Goal: Information Seeking & Learning: Learn about a topic

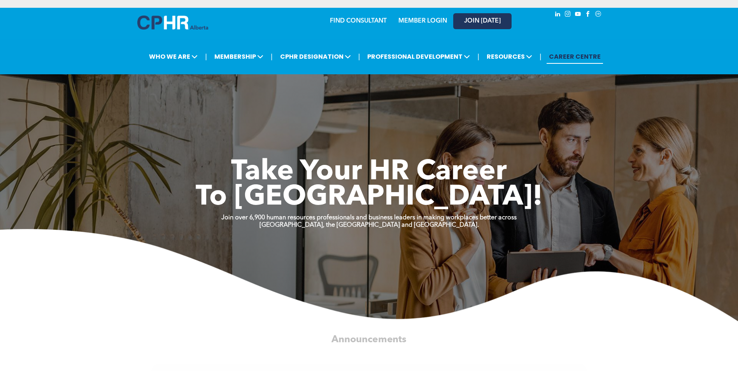
click at [486, 23] on span "JOIN [DATE]" at bounding box center [482, 21] width 37 height 7
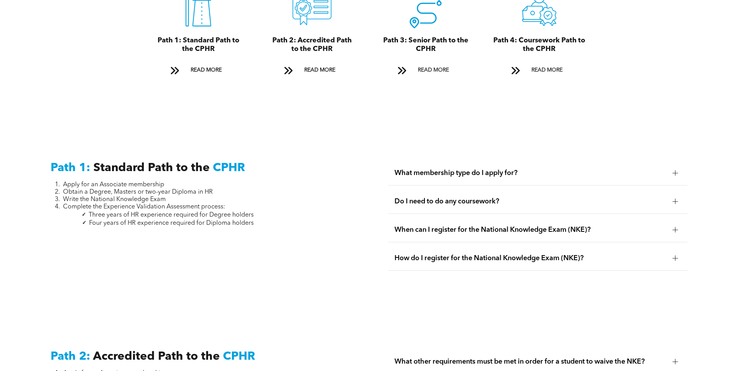
scroll to position [972, 0]
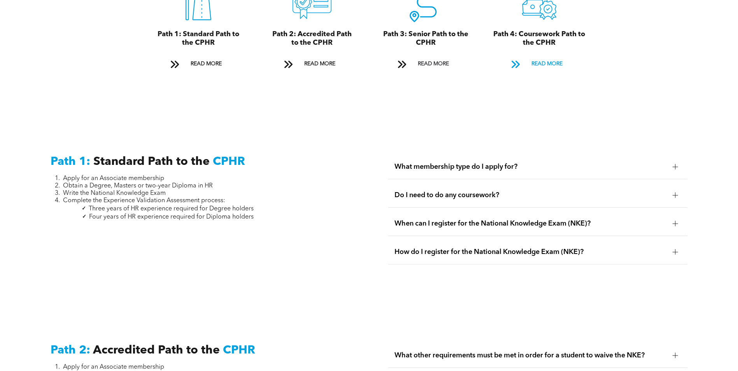
click at [542, 57] on span "READ MORE" at bounding box center [547, 64] width 37 height 14
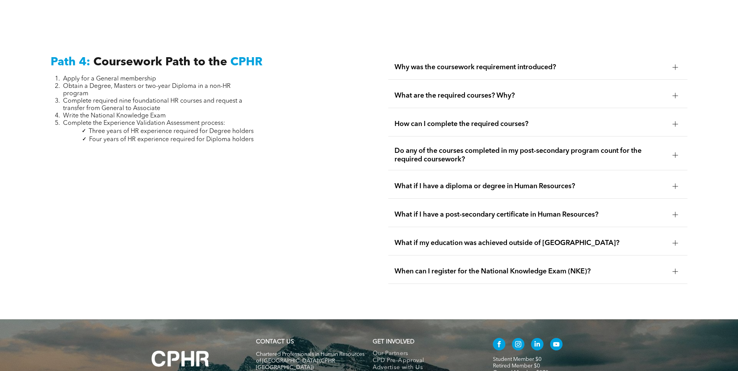
scroll to position [2309, 0]
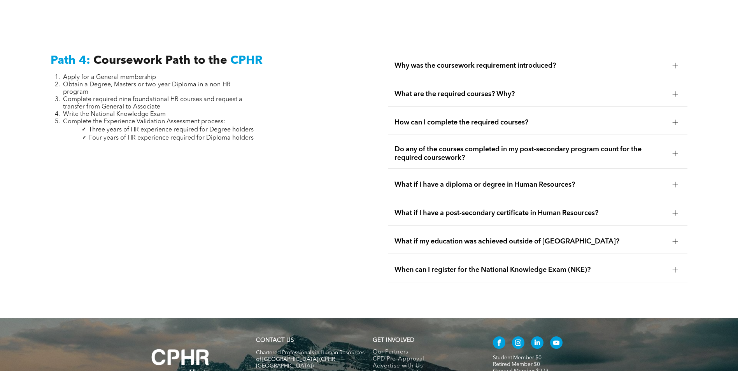
click at [674, 65] on div at bounding box center [675, 65] width 5 height 0
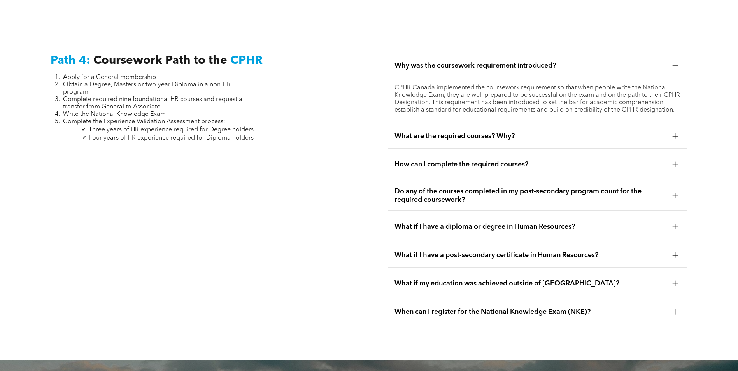
click at [677, 133] on div at bounding box center [675, 135] width 5 height 5
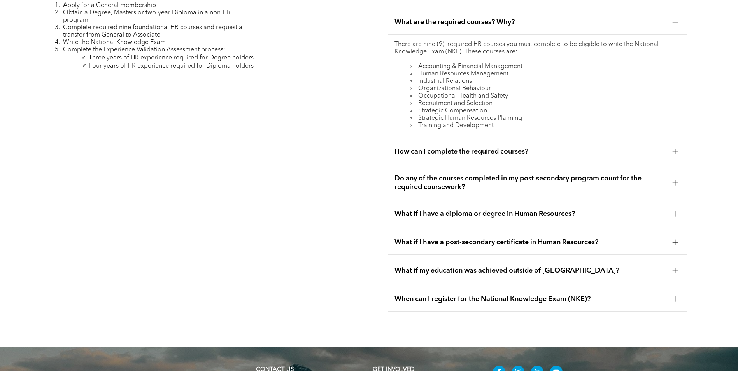
scroll to position [2387, 0]
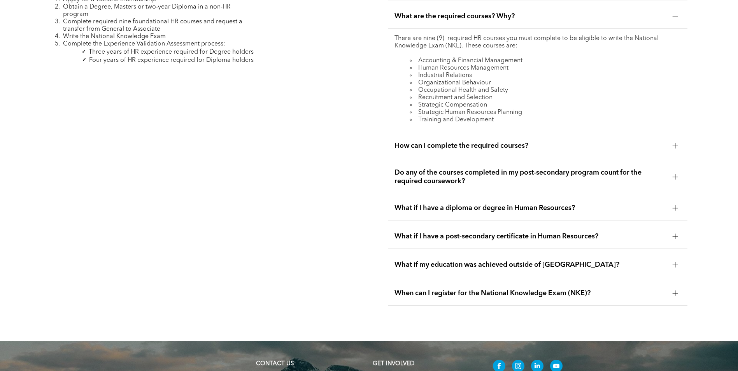
click at [668, 134] on div "How can I complete the required courses?" at bounding box center [537, 146] width 299 height 25
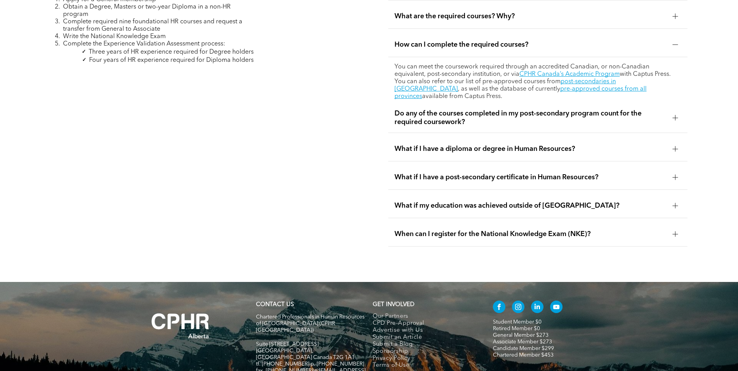
scroll to position [2348, 0]
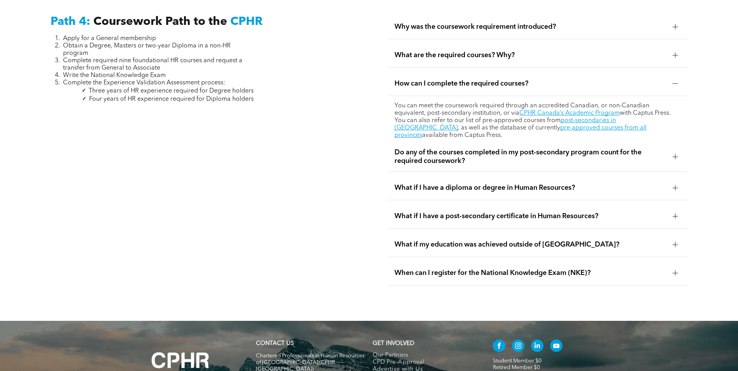
click at [678, 151] on div at bounding box center [675, 157] width 12 height 12
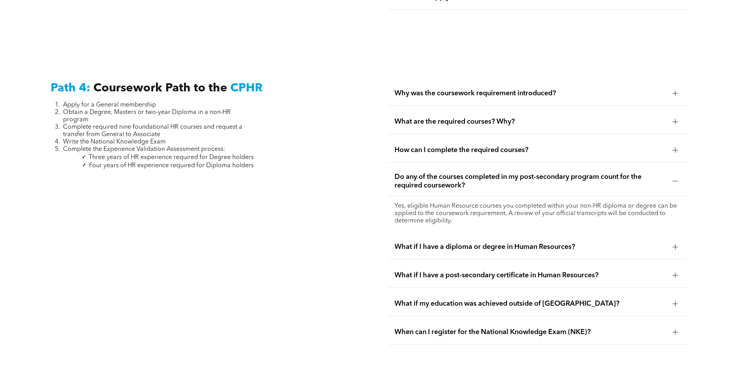
scroll to position [2271, 0]
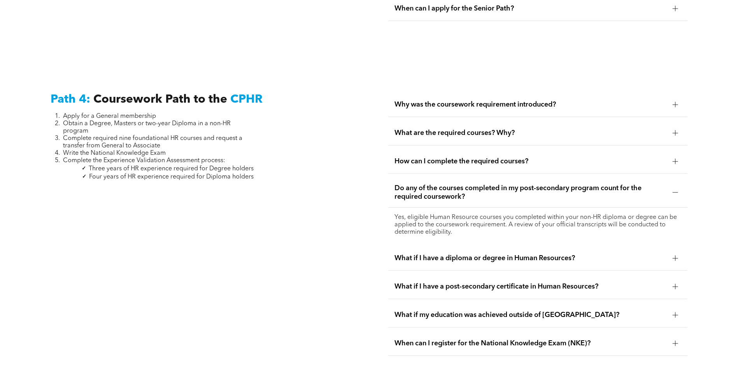
click at [671, 127] on div at bounding box center [675, 133] width 12 height 12
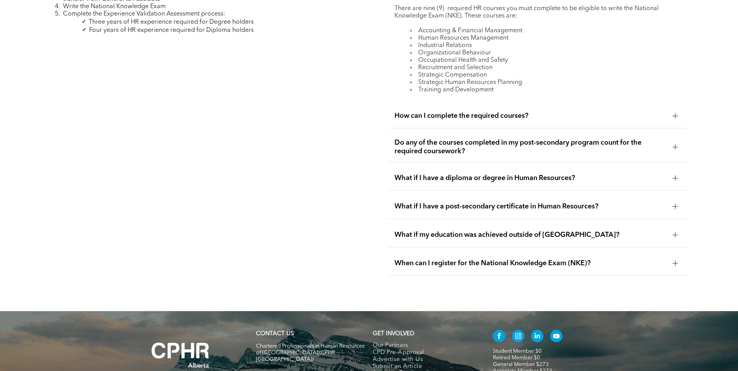
scroll to position [2387, 0]
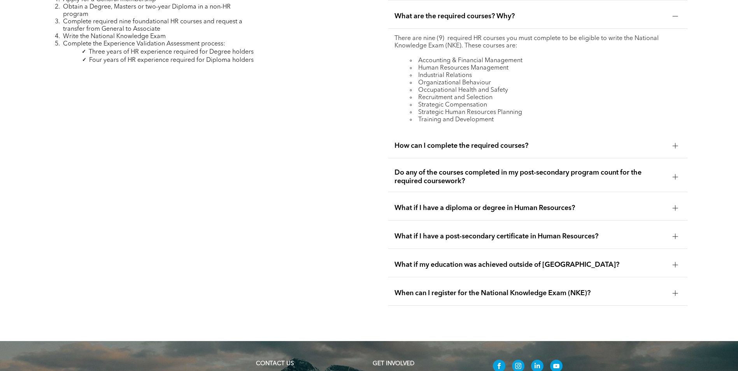
click at [680, 259] on div at bounding box center [675, 265] width 12 height 12
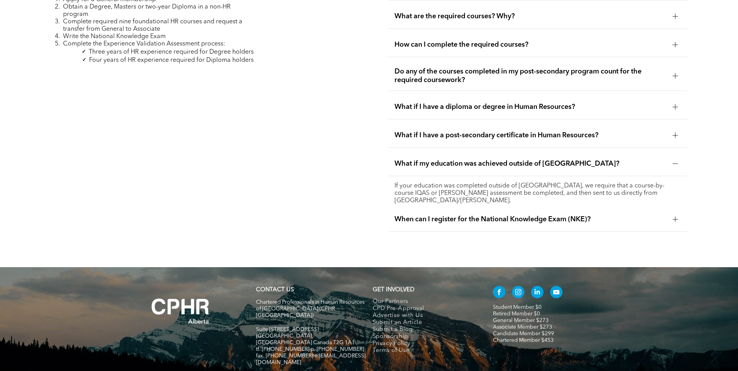
click at [677, 217] on div at bounding box center [675, 219] width 5 height 5
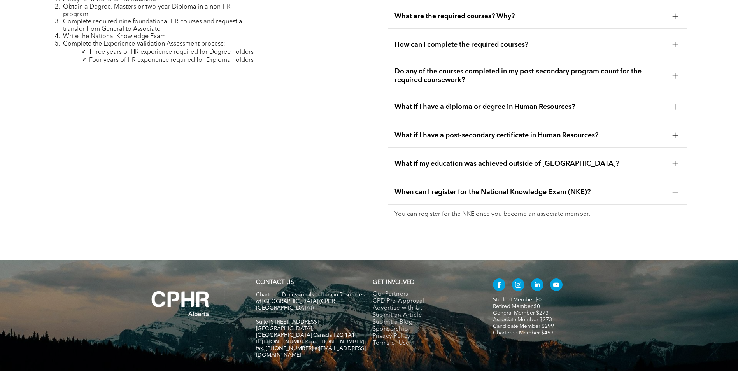
click at [675, 186] on div at bounding box center [675, 192] width 12 height 12
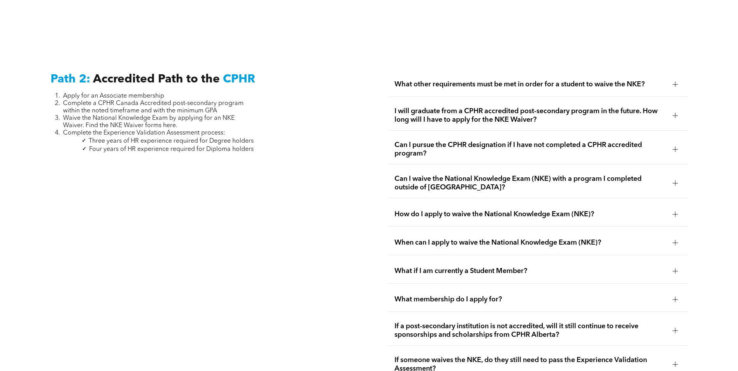
scroll to position [1232, 0]
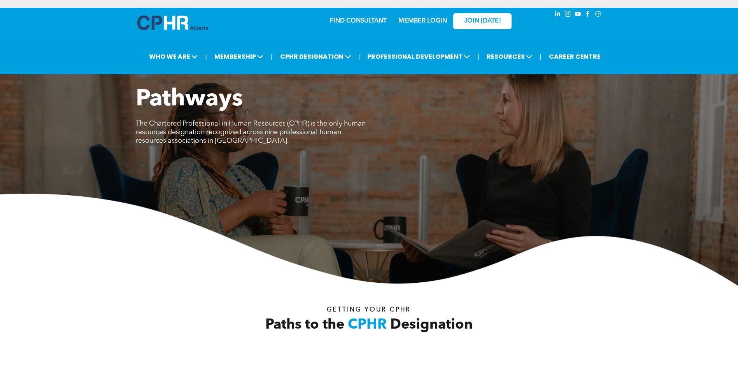
scroll to position [1082, 0]
